Goal: Contribute content

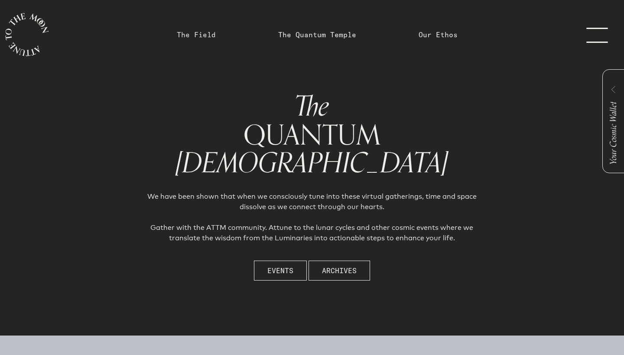
click at [211, 39] on link "The Field" at bounding box center [196, 34] width 39 height 10
click at [202, 36] on link "The Field" at bounding box center [196, 34] width 39 height 10
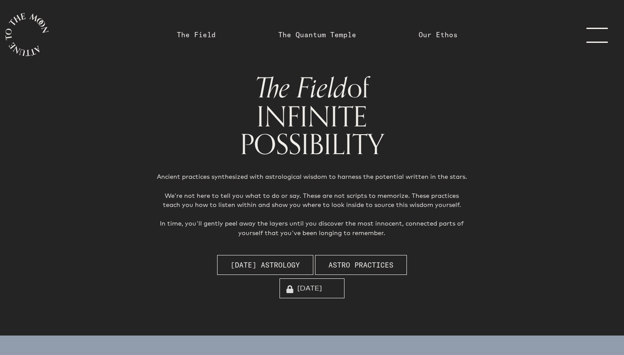
click at [20, 34] on icon "main navigation" at bounding box center [26, 34] width 43 height 43
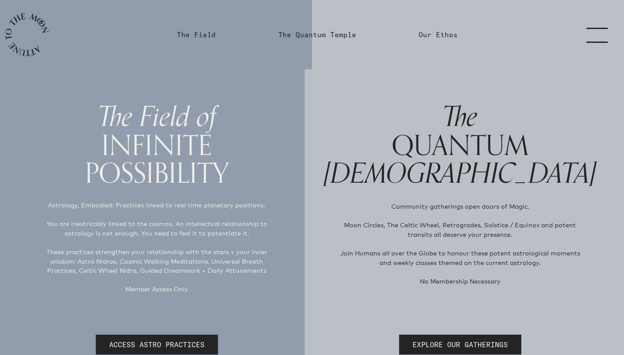
click at [595, 38] on link "menu" at bounding box center [602, 34] width 43 height 69
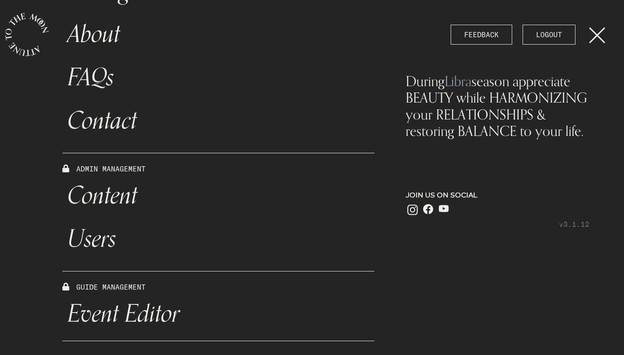
scroll to position [273, 0]
click at [123, 190] on link "Content" at bounding box center [218, 195] width 312 height 43
select select "Moon"
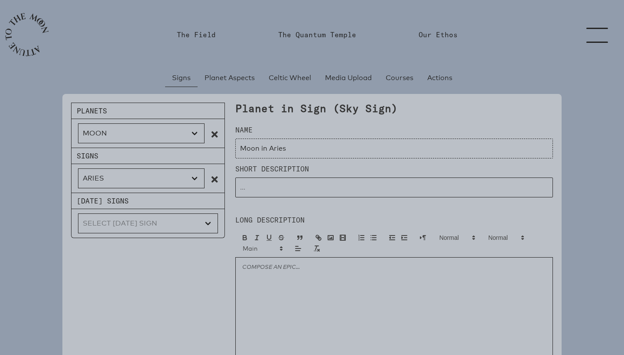
click at [121, 195] on p "Natal Signs" at bounding box center [148, 201] width 154 height 16
click at [113, 199] on p "Natal Signs" at bounding box center [148, 201] width 154 height 16
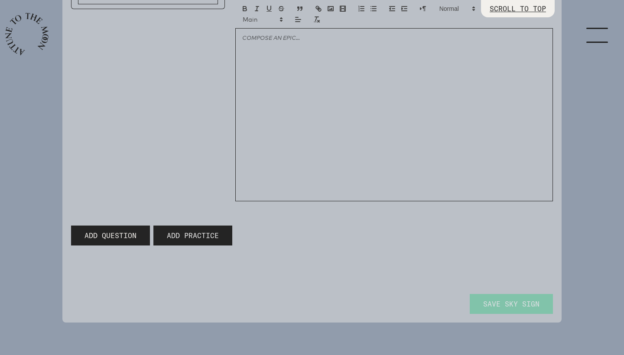
scroll to position [227, 0]
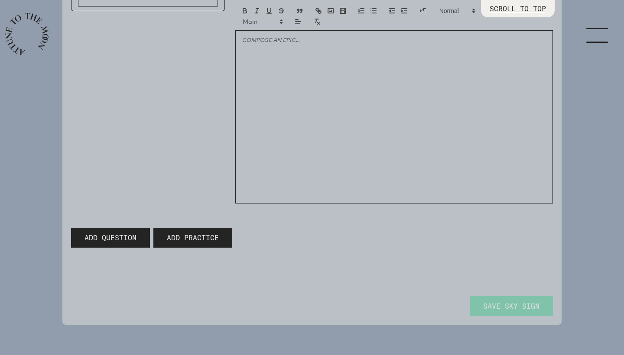
click at [121, 236] on span "Add Question" at bounding box center [111, 238] width 52 height 10
type input "Moon in Aries"
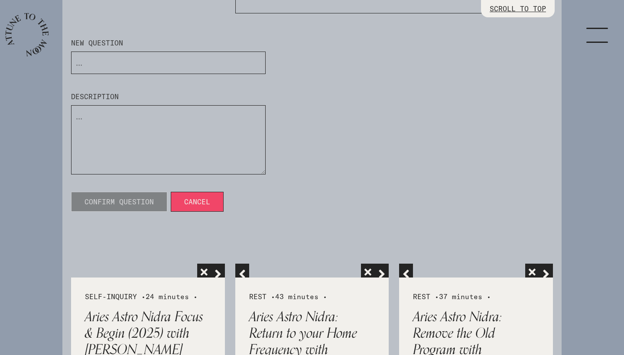
scroll to position [425, 0]
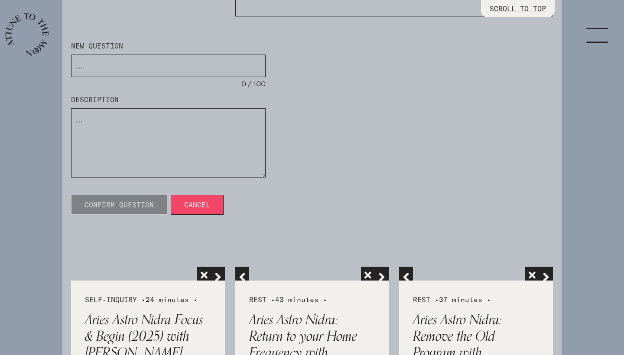
click at [143, 66] on input "input" at bounding box center [168, 66] width 195 height 23
type input "The is full in Aries, what do youu need to feel centered?"
drag, startPoint x: 266, startPoint y: 85, endPoint x: 233, endPoint y: 84, distance: 33.0
click at [233, 84] on div "New Question 57 / 100 Description 0 / 300 Confirm Question Cancel" at bounding box center [168, 128] width 205 height 185
click at [218, 96] on label "Description" at bounding box center [168, 99] width 195 height 10
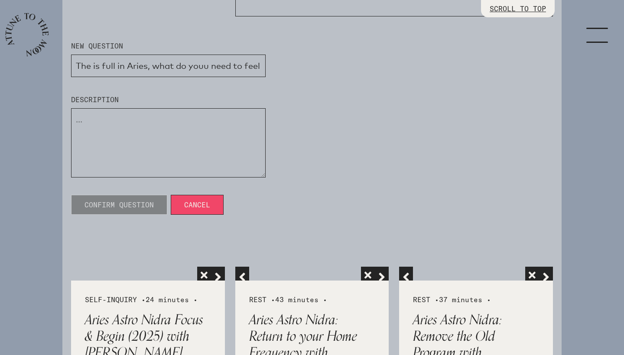
click at [211, 73] on input "input" at bounding box center [168, 66] width 195 height 23
click at [301, 73] on div "New Question 0 / 100 Description 0 / 300 Confirm Question Cancel" at bounding box center [312, 121] width 492 height 199
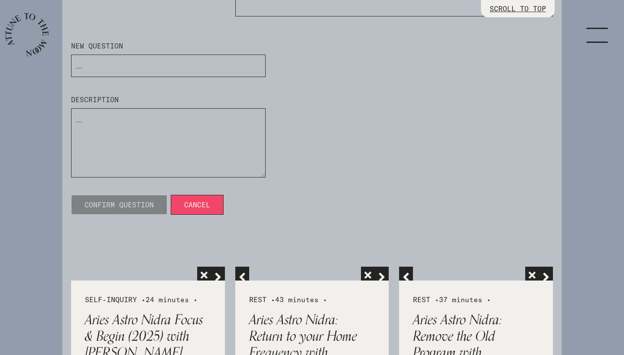
click at [261, 86] on div "0 / 100" at bounding box center [168, 72] width 195 height 35
click at [242, 69] on input "input" at bounding box center [168, 66] width 195 height 23
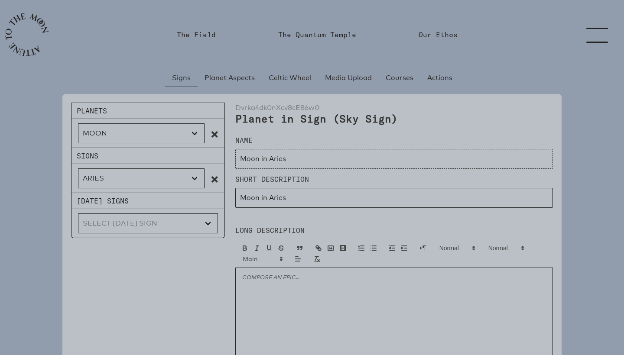
scroll to position [0, 0]
click at [32, 45] on icon "main navigation" at bounding box center [26, 34] width 43 height 43
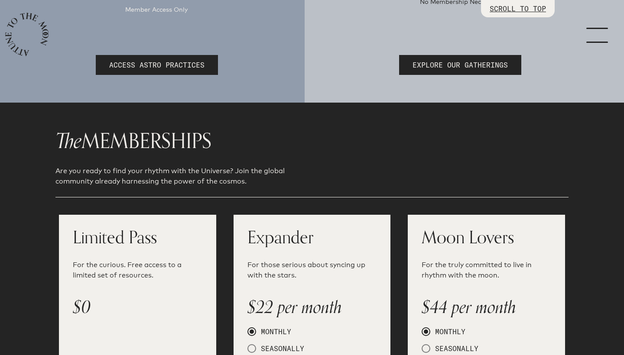
scroll to position [99, 0]
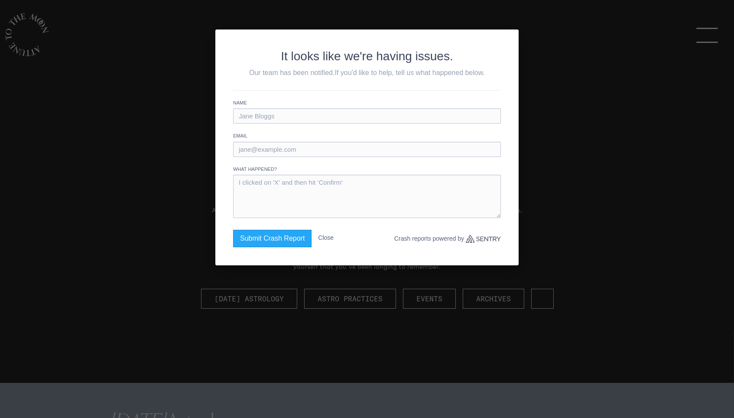
click at [333, 238] on button "Close" at bounding box center [326, 238] width 16 height 16
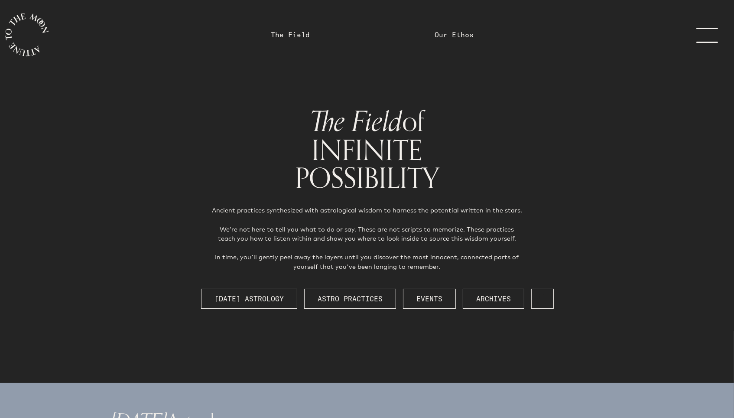
click at [23, 44] on icon "main navigation" at bounding box center [26, 34] width 43 height 43
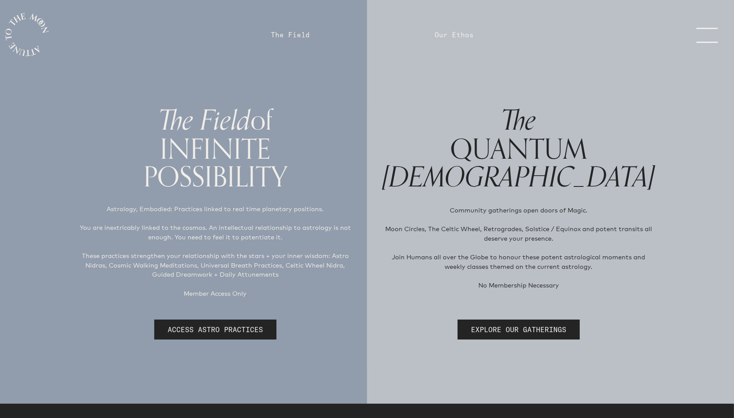
click at [703, 41] on link "menu" at bounding box center [712, 34] width 43 height 69
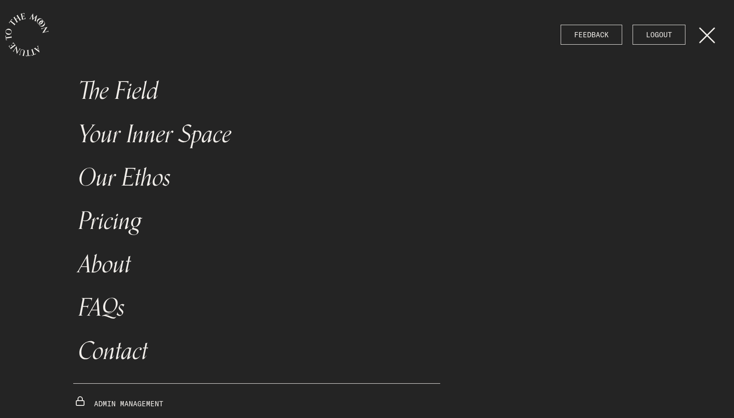
click at [203, 139] on link "Your Inner Space" at bounding box center [256, 134] width 367 height 43
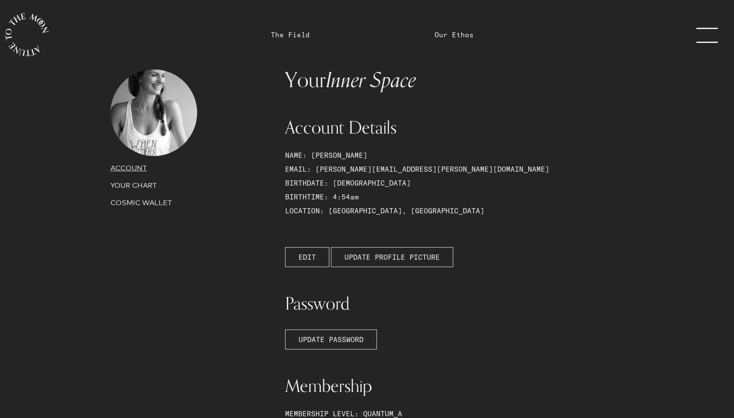
click at [295, 36] on link "The Field" at bounding box center [290, 34] width 39 height 10
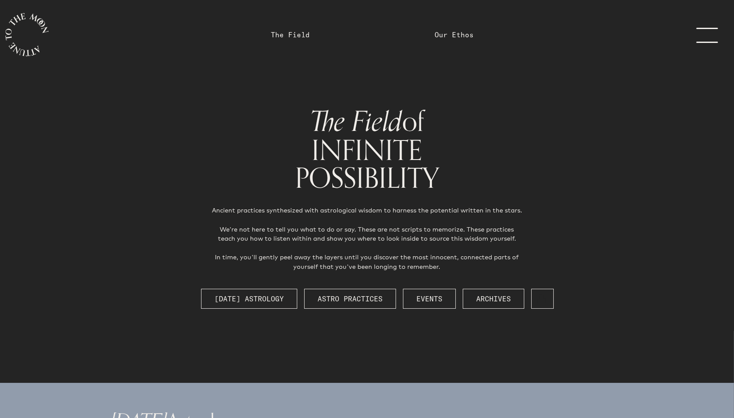
click at [31, 46] on icon "main navigation" at bounding box center [26, 34] width 43 height 43
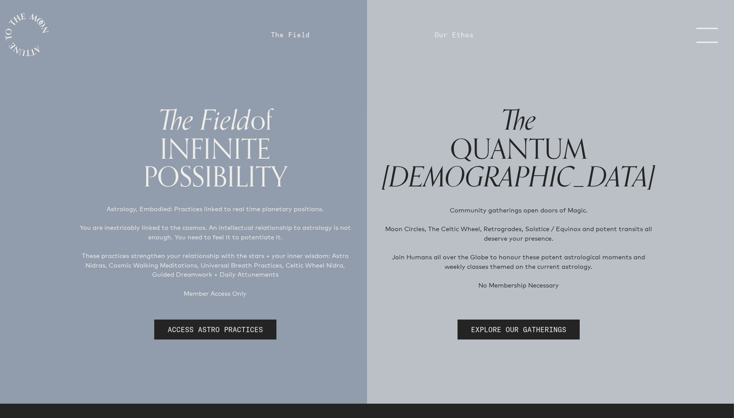
click at [31, 46] on icon "main navigation" at bounding box center [26, 34] width 43 height 43
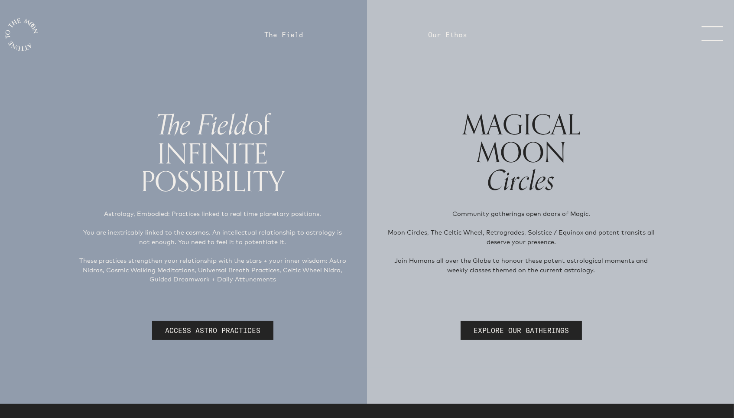
click at [298, 35] on link "The Field" at bounding box center [283, 34] width 39 height 10
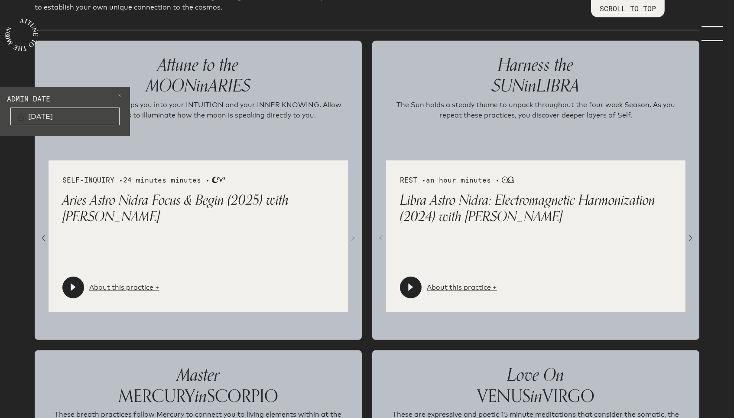
scroll to position [939, 0]
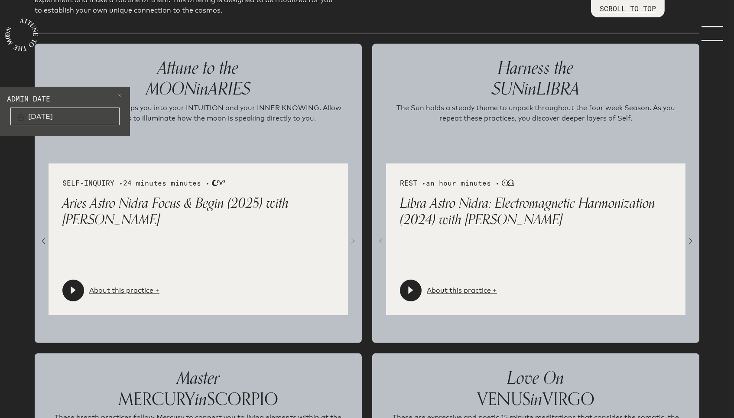
click at [125, 287] on link "About this practice +" at bounding box center [124, 290] width 70 height 10
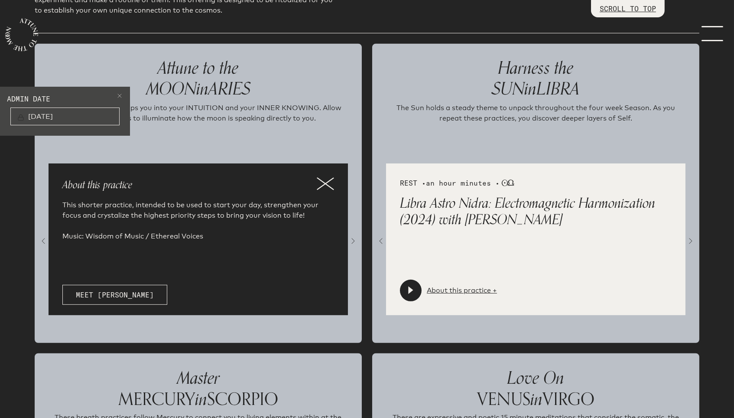
click at [325, 179] on icon at bounding box center [325, 183] width 17 height 13
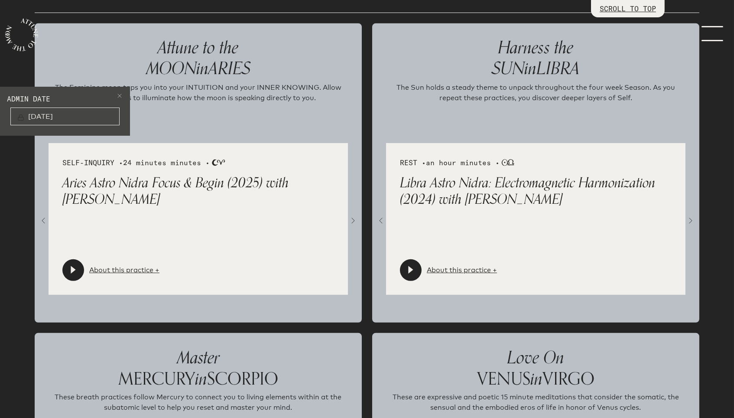
scroll to position [960, 0]
click at [355, 218] on span at bounding box center [353, 221] width 10 height 13
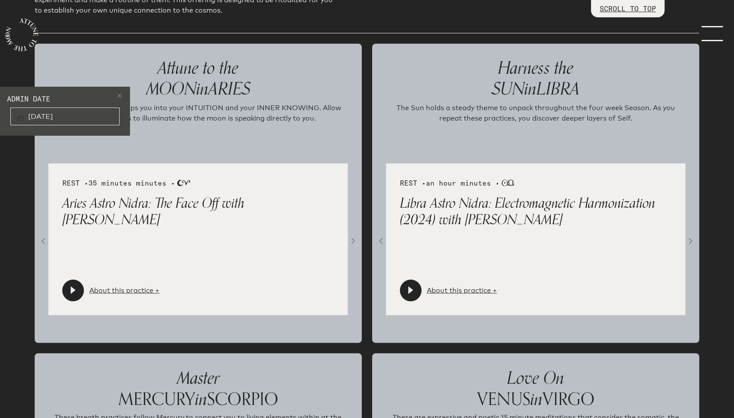
scroll to position [930, 0]
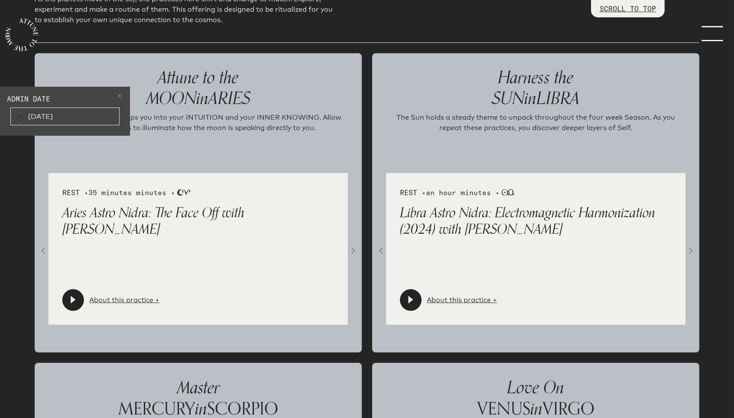
click at [352, 246] on span at bounding box center [353, 251] width 10 height 13
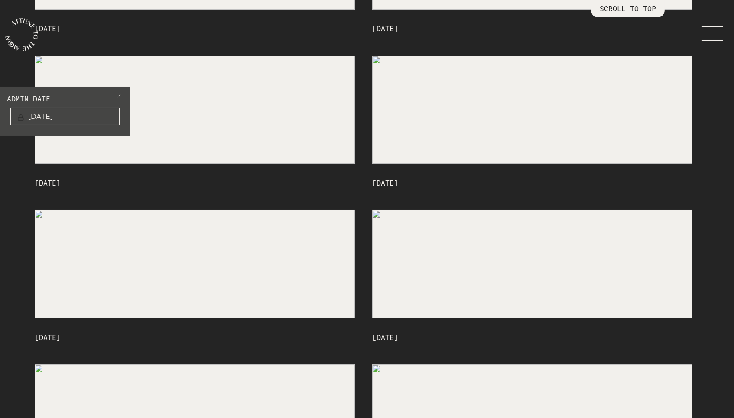
scroll to position [8583, 0]
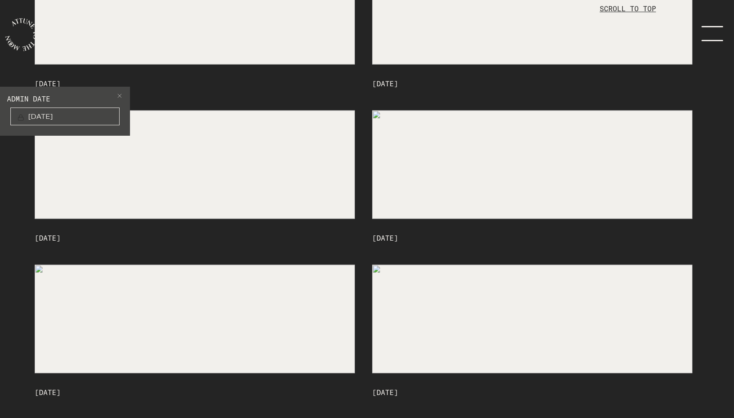
click at [119, 96] on span at bounding box center [119, 97] width 7 height 10
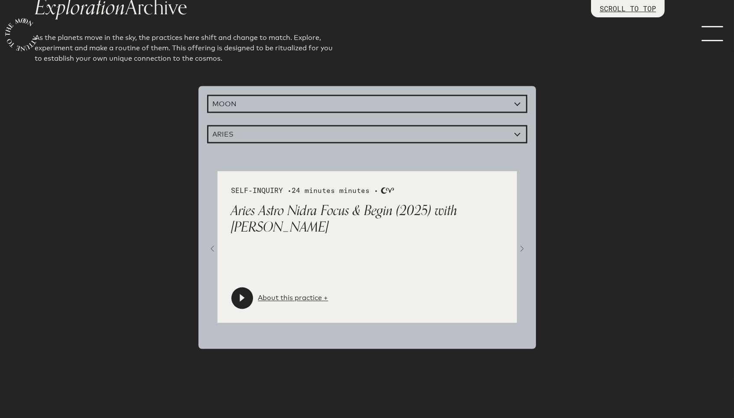
scroll to position [9196, 0]
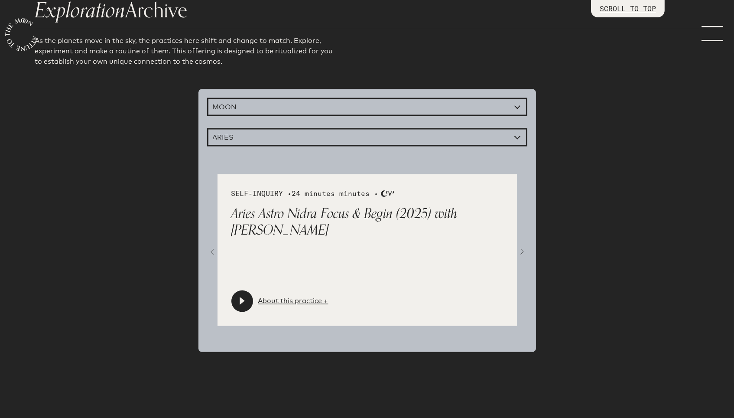
select select "Capricorn"
click at [521, 247] on span at bounding box center [522, 253] width 10 height 13
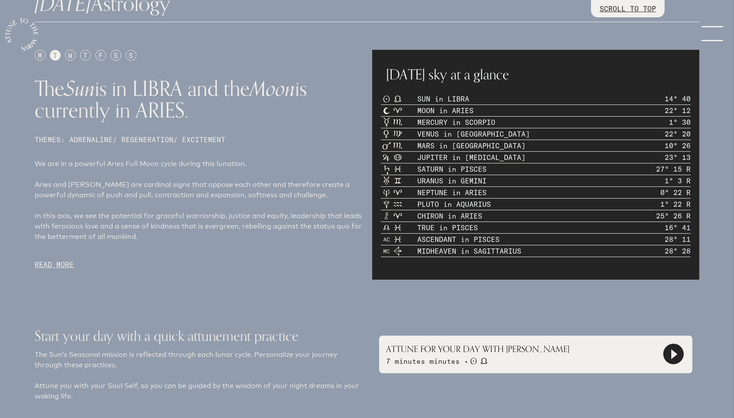
scroll to position [420, 0]
